Goal: Transaction & Acquisition: Purchase product/service

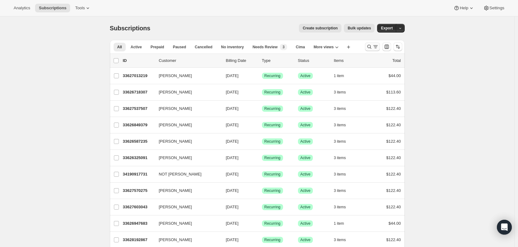
click at [376, 48] on icon "Search and filter results" at bounding box center [375, 47] width 6 height 6
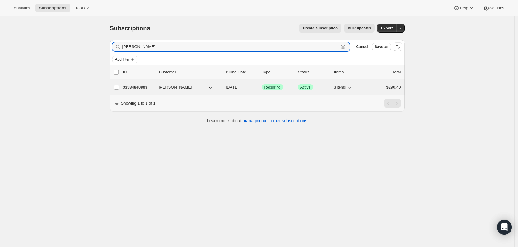
type input "darren dawson"
click at [150, 86] on p "33584840803" at bounding box center [138, 87] width 31 height 6
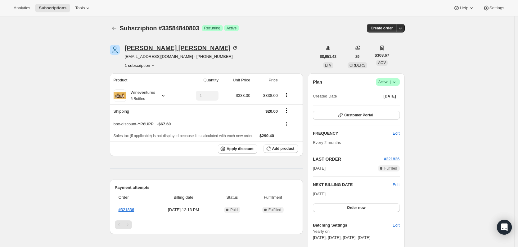
click at [233, 49] on icon at bounding box center [234, 48] width 3 height 3
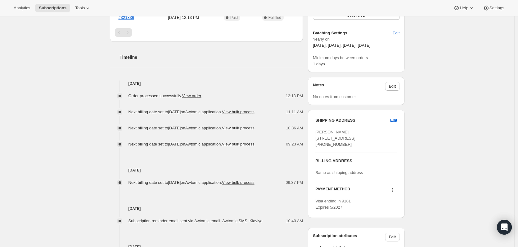
scroll to position [248, 0]
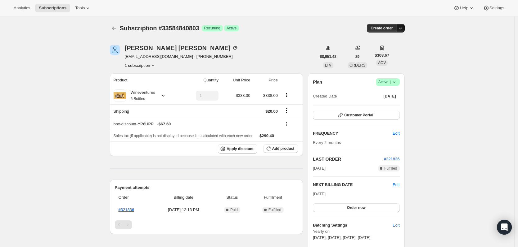
click at [402, 29] on icon "button" at bounding box center [400, 28] width 6 height 6
click at [384, 27] on span "Create order" at bounding box center [381, 28] width 22 height 5
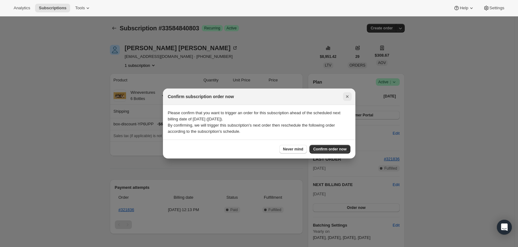
click at [345, 94] on icon "Close" at bounding box center [347, 97] width 6 height 6
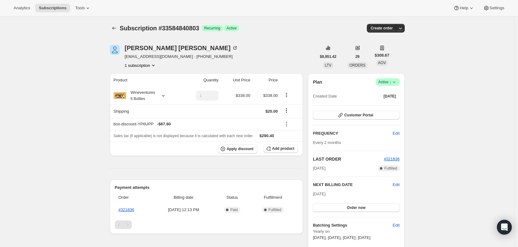
click at [402, 28] on icon "button" at bounding box center [400, 28] width 6 height 6
click at [395, 53] on span "Create custom one-time order" at bounding box center [376, 51] width 54 height 5
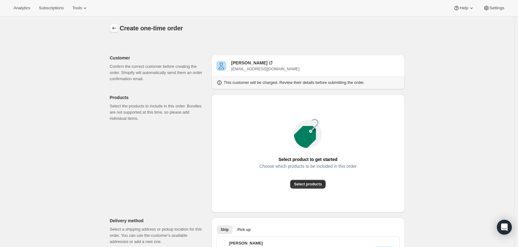
click at [113, 26] on icon "button" at bounding box center [114, 28] width 6 height 6
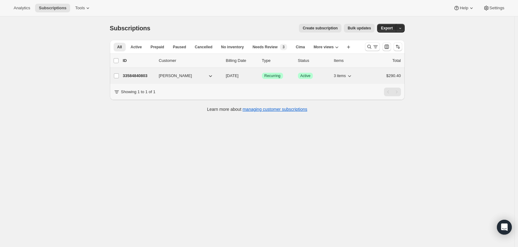
click at [136, 78] on p "33584840803" at bounding box center [138, 76] width 31 height 6
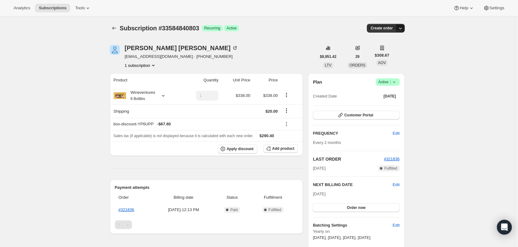
click at [401, 28] on icon "button" at bounding box center [400, 28] width 6 height 6
click at [397, 54] on span "Create custom one-time order" at bounding box center [376, 51] width 54 height 5
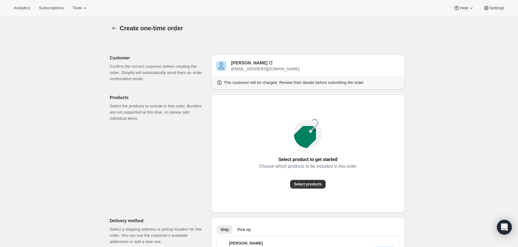
click at [313, 178] on div "Choose which products to be included in this order" at bounding box center [307, 172] width 97 height 16
click at [313, 183] on span "Select products" at bounding box center [308, 184] width 28 height 5
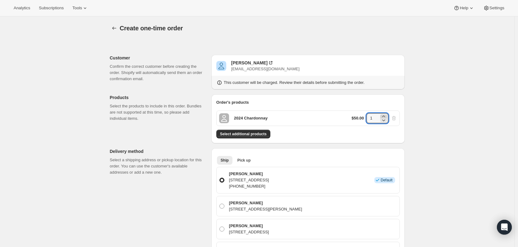
click at [383, 115] on icon at bounding box center [383, 116] width 6 height 6
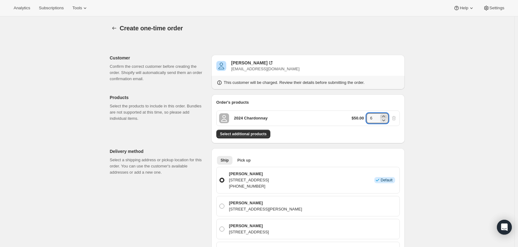
click at [383, 115] on icon at bounding box center [383, 116] width 6 height 6
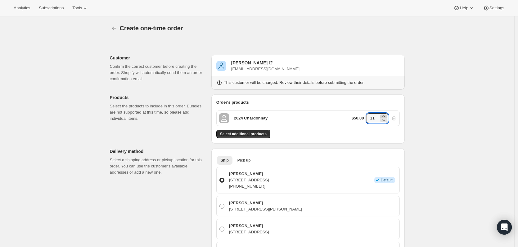
click at [383, 115] on icon at bounding box center [383, 116] width 6 height 6
type input "12"
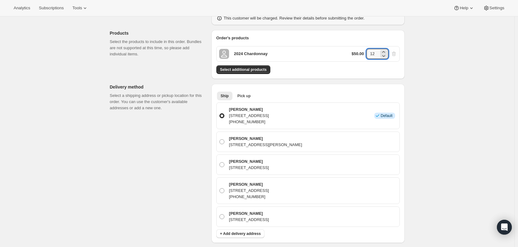
scroll to position [62, 0]
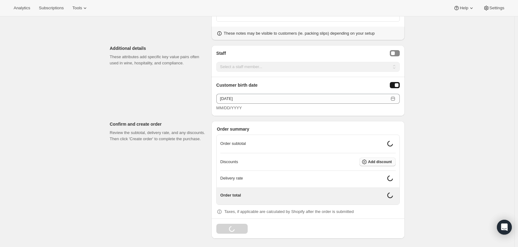
scroll to position [373, 0]
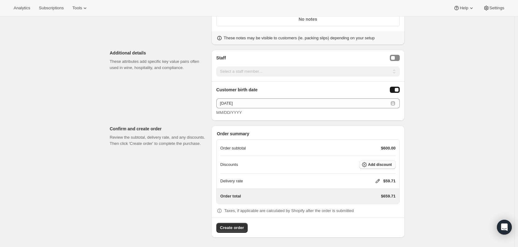
click at [395, 165] on button "Add discount" at bounding box center [377, 165] width 36 height 9
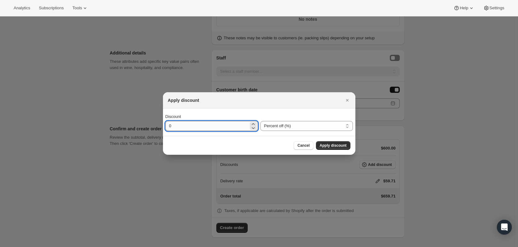
click at [169, 126] on input "0" at bounding box center [206, 126] width 83 height 10
type input "20"
click at [333, 144] on span "Apply discount" at bounding box center [332, 145] width 27 height 5
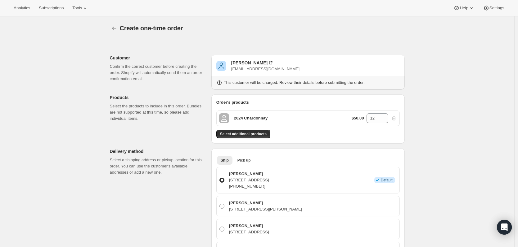
scroll to position [370, 0]
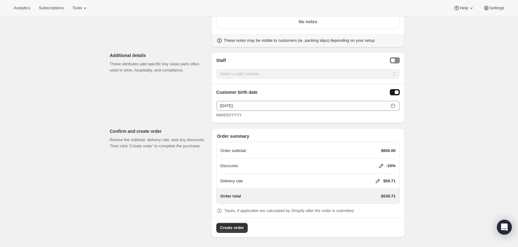
click at [376, 178] on icon at bounding box center [377, 181] width 6 height 6
click at [374, 216] on button "Save" at bounding box center [376, 218] width 16 height 9
click at [242, 228] on span "Create order" at bounding box center [232, 228] width 24 height 6
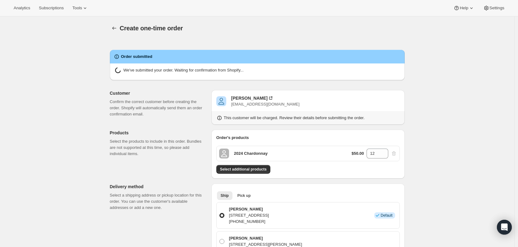
radio input "true"
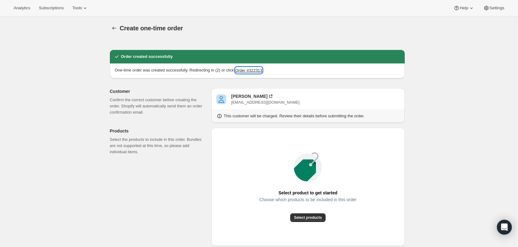
click at [244, 72] on button "Order #322313" at bounding box center [248, 70] width 27 height 6
